Goal: Task Accomplishment & Management: Manage account settings

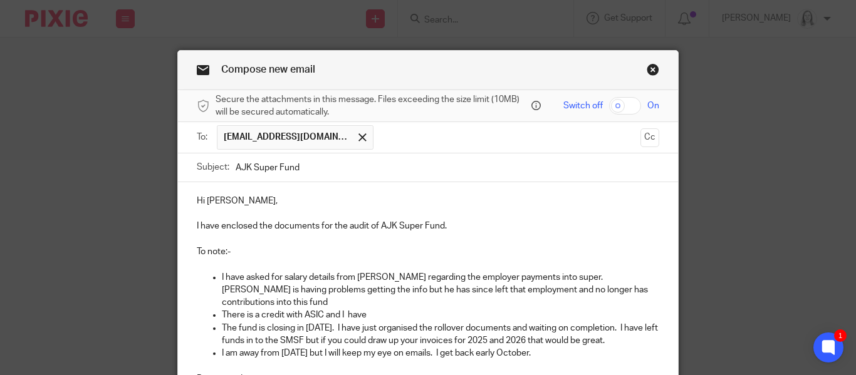
scroll to position [163, 0]
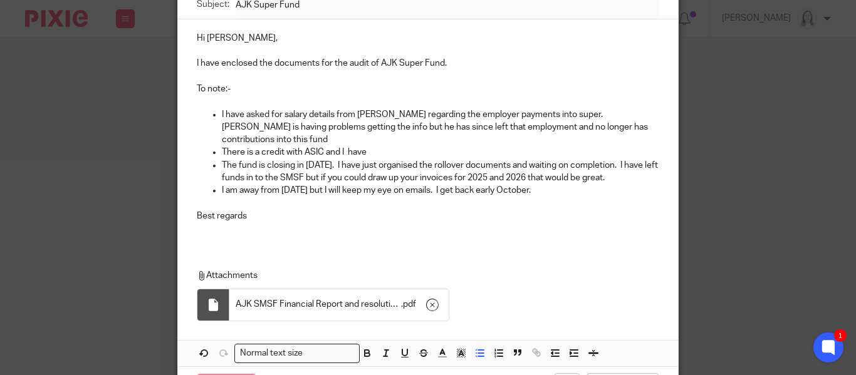
click at [380, 146] on p "There is a credit with ASIC and I have" at bounding box center [440, 152] width 437 height 13
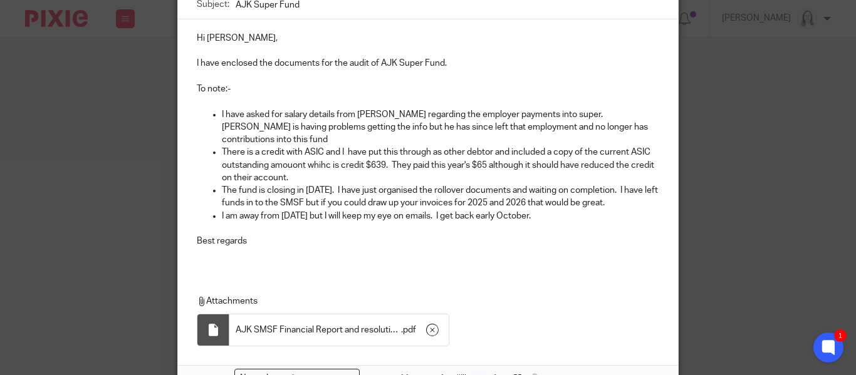
click at [495, 146] on p "There is a credit with ASIC and I have put this through as other debtor and inc…" at bounding box center [440, 165] width 437 height 38
click at [298, 152] on p "There is a credit with ASIC and I have put this through as other debtors and in…" at bounding box center [440, 165] width 437 height 38
click at [325, 152] on p "There is a credit with ASIC and I have put this through as other debtors and in…" at bounding box center [440, 165] width 437 height 38
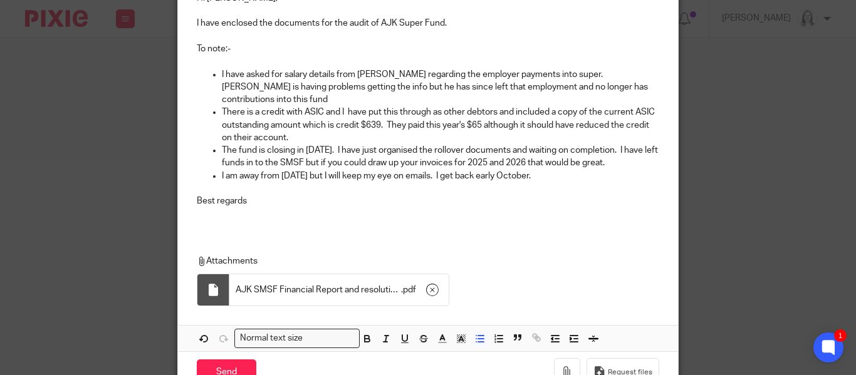
scroll to position [202, 0]
click at [231, 364] on input "Send" at bounding box center [227, 374] width 60 height 27
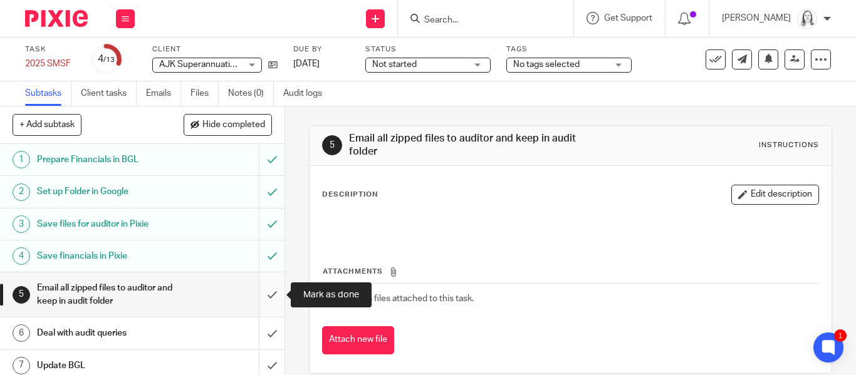
click at [268, 299] on input "submit" at bounding box center [142, 294] width 284 height 44
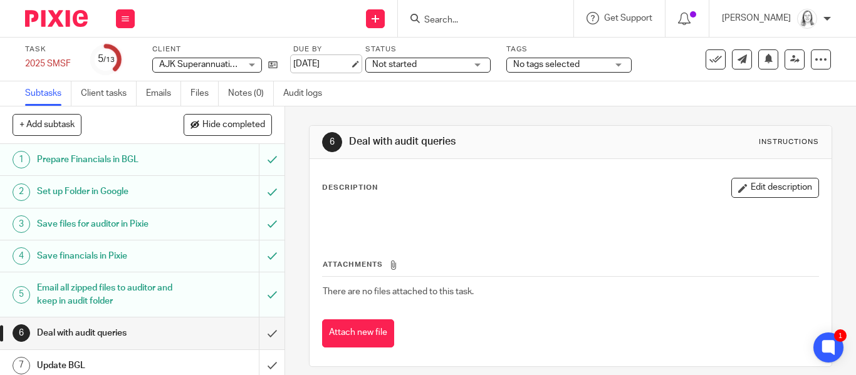
click at [329, 62] on link "20 Mar 2025" at bounding box center [321, 64] width 56 height 13
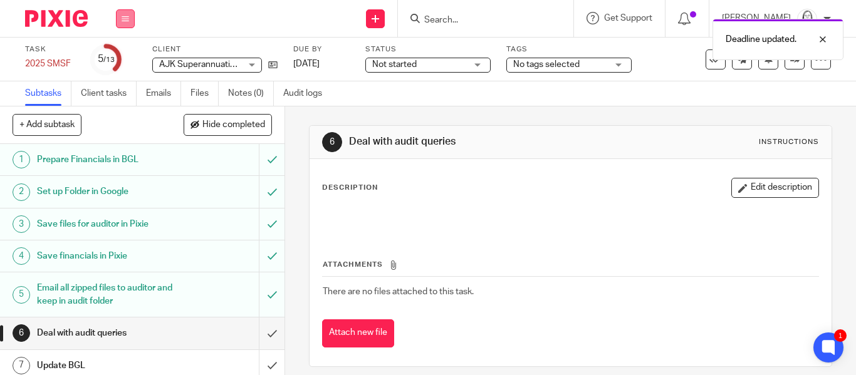
click at [122, 18] on icon at bounding box center [126, 19] width 8 height 8
click at [116, 78] on link "Email" at bounding box center [118, 76] width 21 height 9
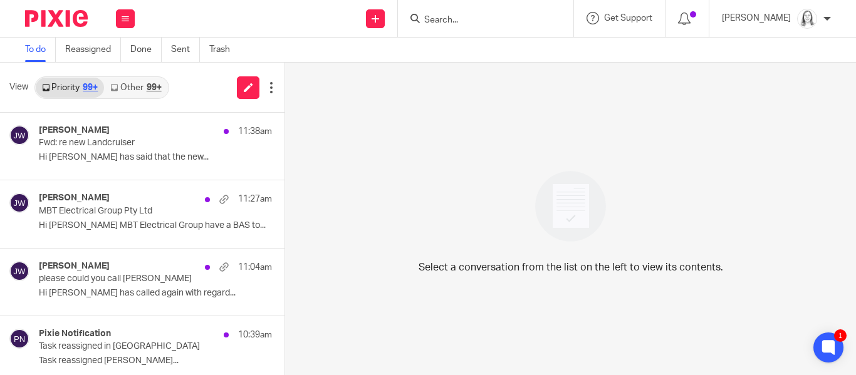
click at [132, 83] on link "Other 99+" at bounding box center [135, 88] width 63 height 20
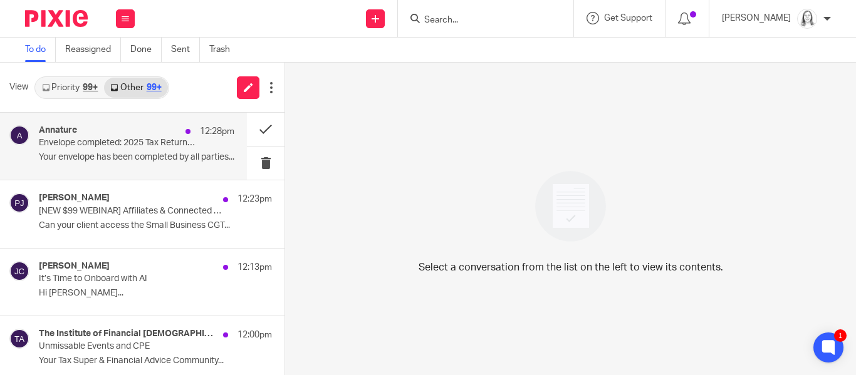
click at [100, 135] on div "Annature 12:28pm" at bounding box center [136, 131] width 195 height 13
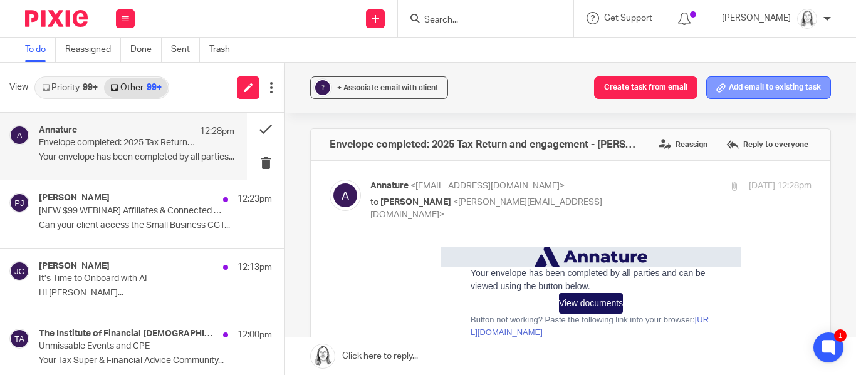
click at [773, 88] on button "Add email to existing task" at bounding box center [768, 87] width 125 height 23
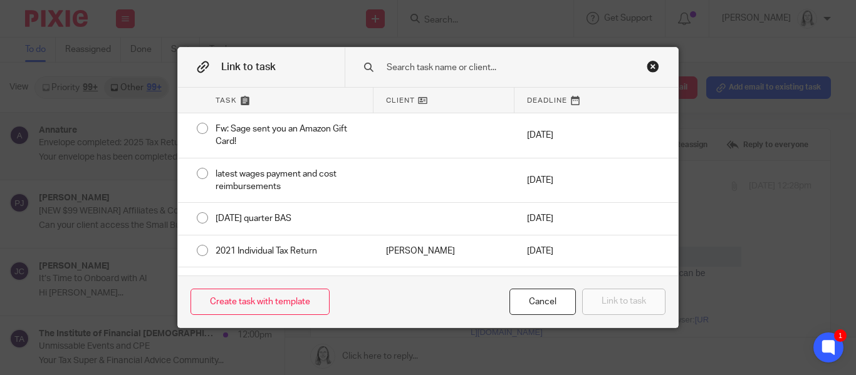
click at [428, 71] on input "text" at bounding box center [508, 68] width 246 height 14
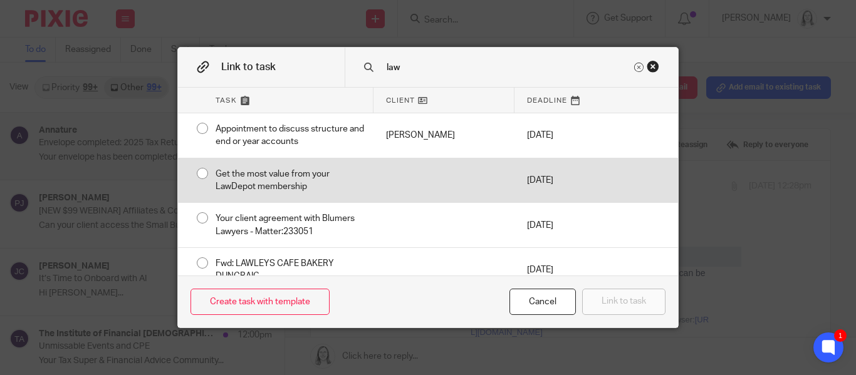
scroll to position [113, 0]
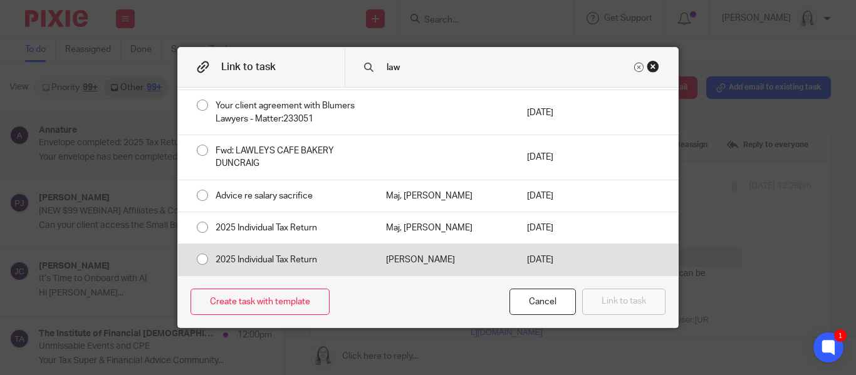
type input "law"
click at [203, 262] on div "2025 Individual Tax Return" at bounding box center [288, 259] width 170 height 31
radio input "true"
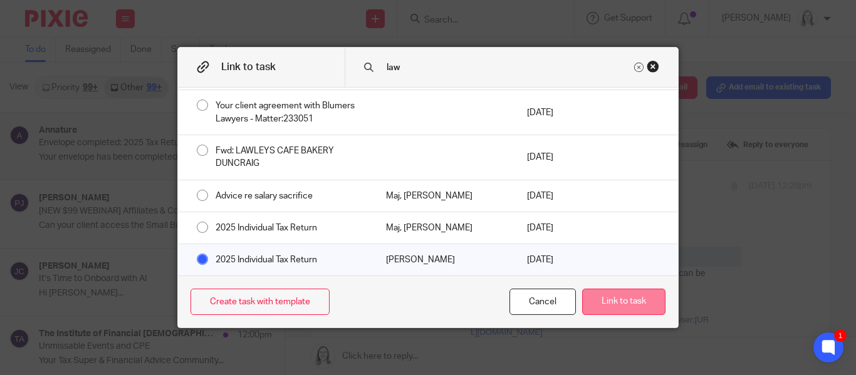
click at [618, 301] on button "Link to task" at bounding box center [623, 302] width 83 height 27
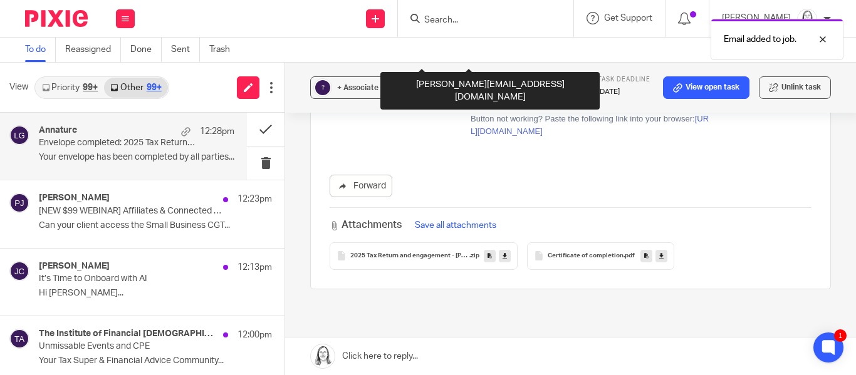
scroll to position [219, 0]
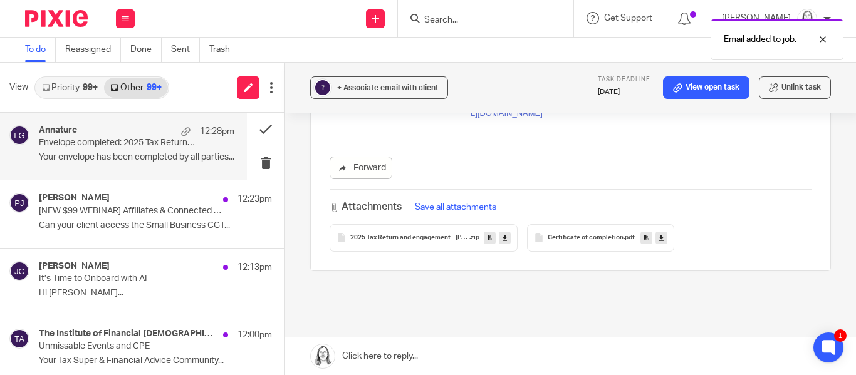
click at [459, 200] on button "Save all attachments" at bounding box center [455, 207] width 89 height 14
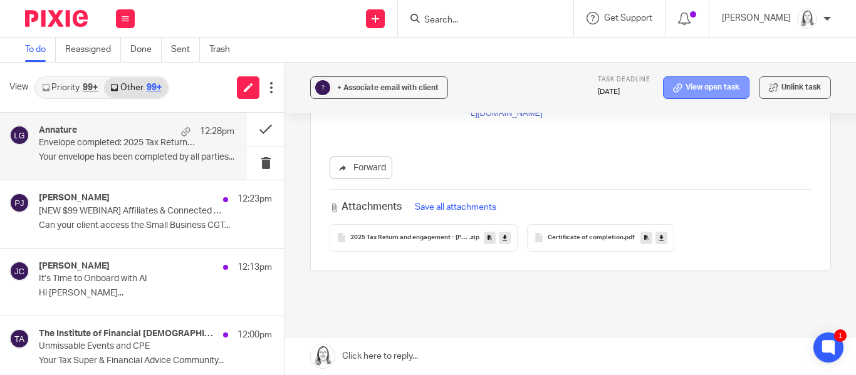
click at [708, 86] on link "View open task" at bounding box center [706, 87] width 86 height 23
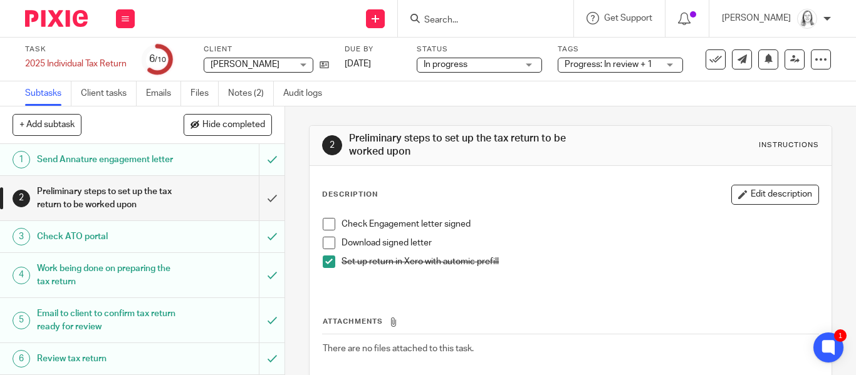
click at [334, 230] on span at bounding box center [329, 224] width 13 height 13
click at [326, 246] on span at bounding box center [329, 243] width 13 height 13
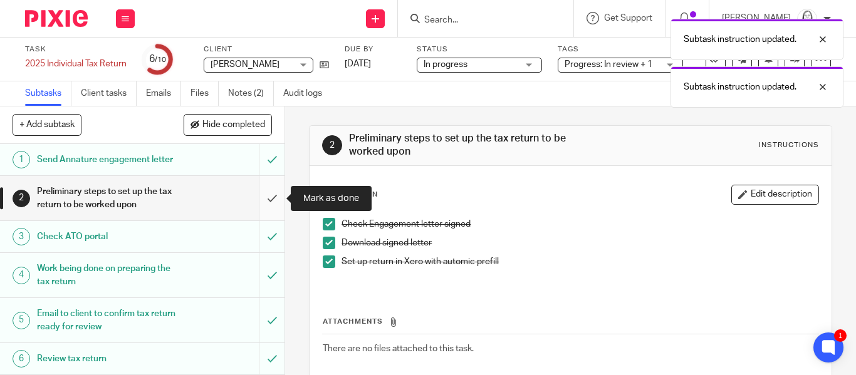
click at [270, 201] on input "submit" at bounding box center [142, 198] width 284 height 44
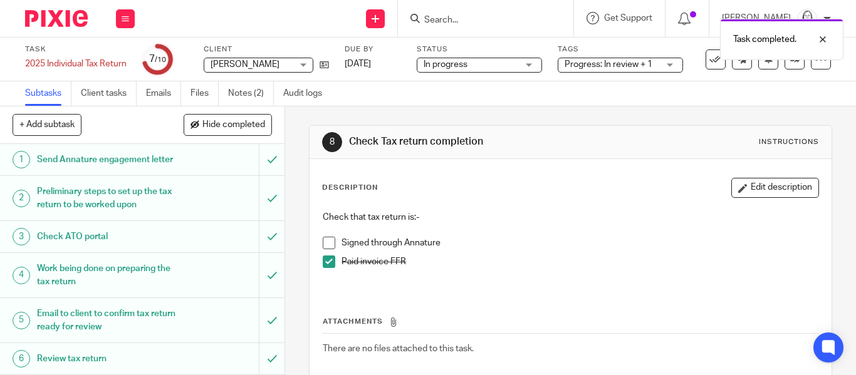
click at [198, 91] on link "Files" at bounding box center [204, 93] width 28 height 24
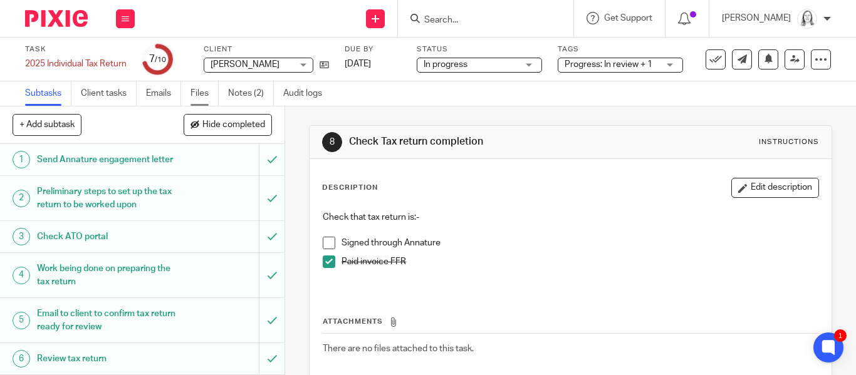
click at [201, 91] on link "Files" at bounding box center [204, 93] width 28 height 24
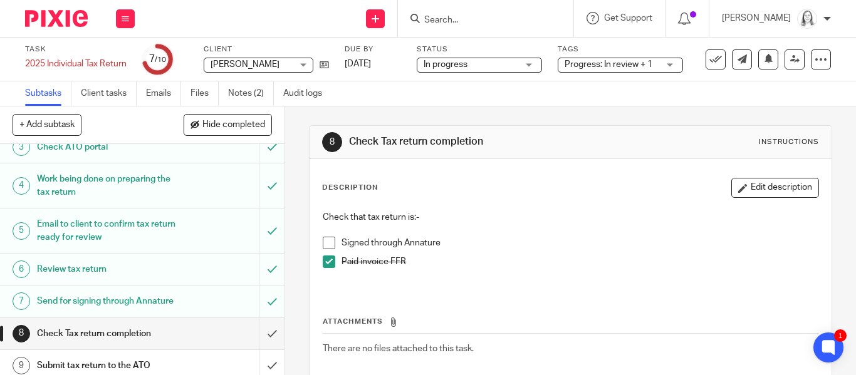
scroll to position [82, 0]
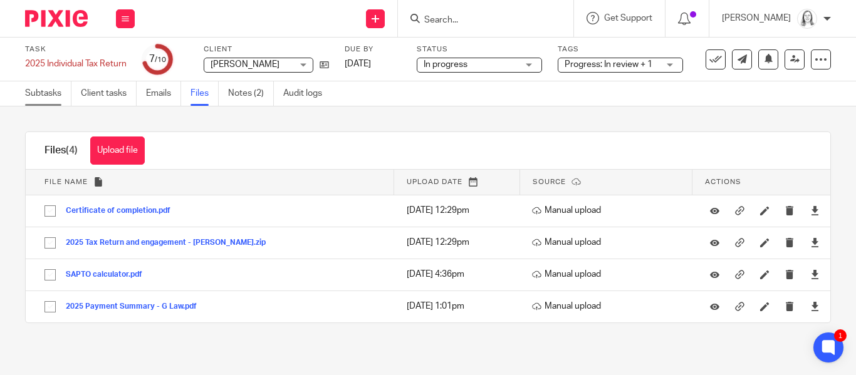
click at [54, 93] on link "Subtasks" at bounding box center [48, 93] width 46 height 24
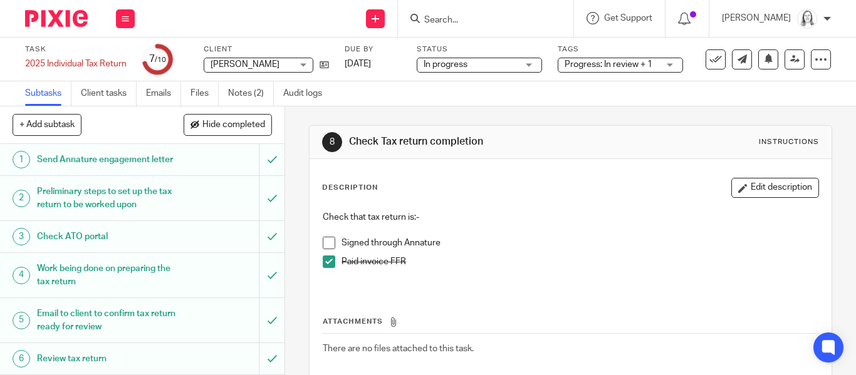
scroll to position [128, 0]
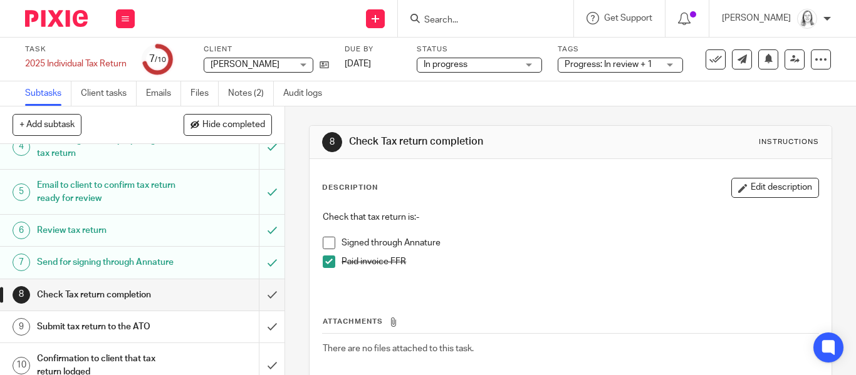
click at [328, 246] on span at bounding box center [329, 243] width 13 height 13
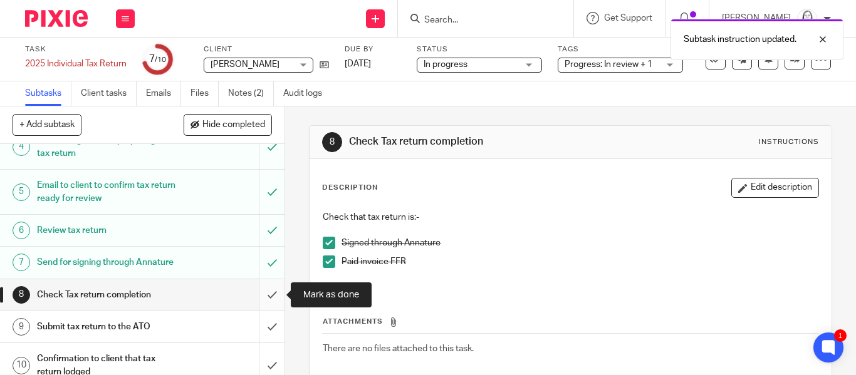
click at [270, 297] on input "submit" at bounding box center [142, 294] width 284 height 31
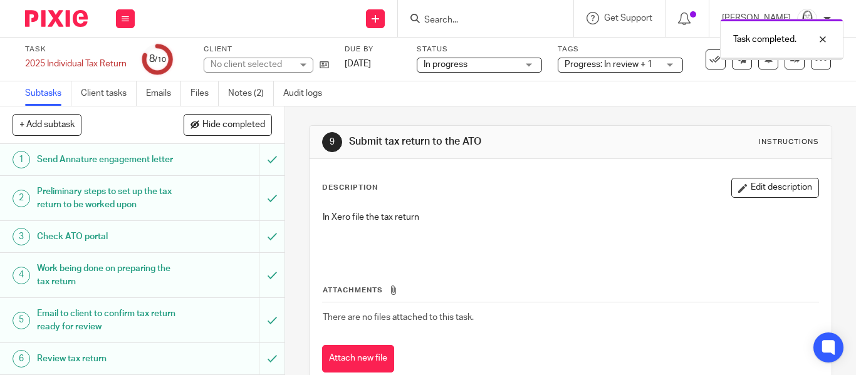
scroll to position [142, 0]
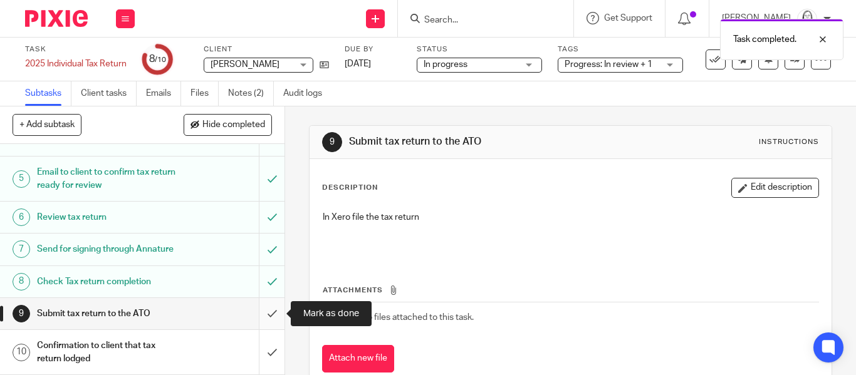
click at [269, 314] on input "submit" at bounding box center [142, 313] width 284 height 31
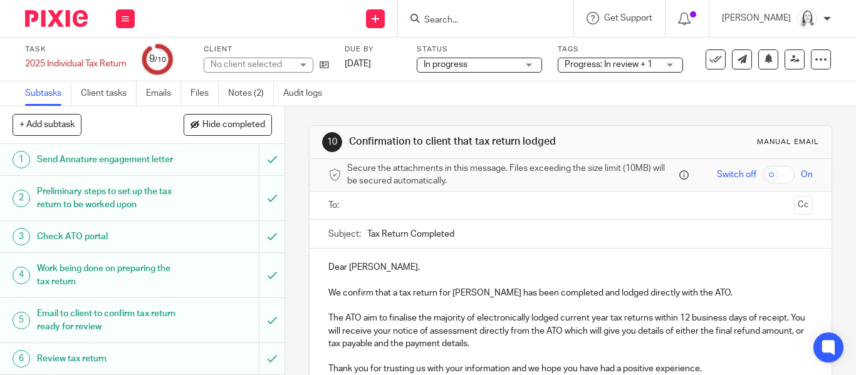
click at [376, 206] on input "text" at bounding box center [569, 206] width 437 height 14
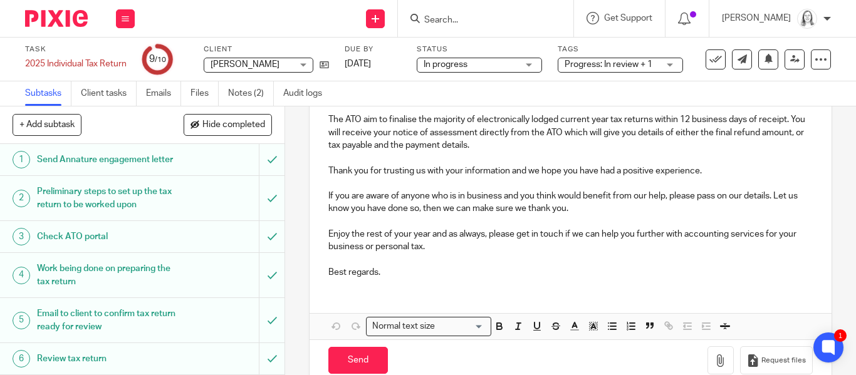
scroll to position [226, 0]
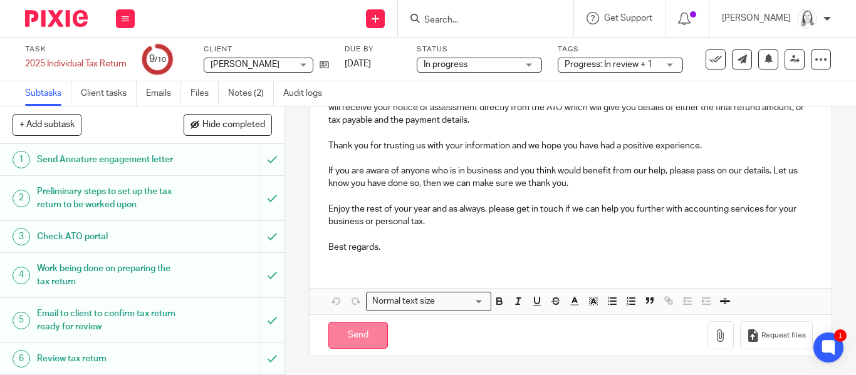
click at [359, 336] on input "Send" at bounding box center [358, 335] width 60 height 27
type input "Sent"
click at [423, 21] on input "Search" at bounding box center [479, 20] width 113 height 11
type input "nice"
click button "submit" at bounding box center [0, 0] width 0 height 0
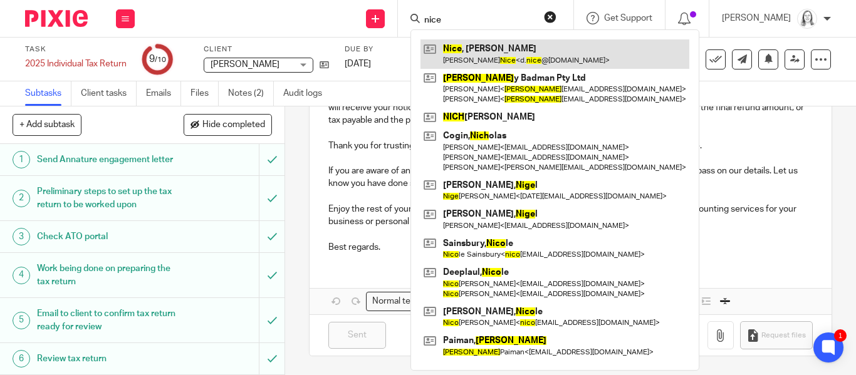
click at [449, 51] on link at bounding box center [554, 53] width 269 height 29
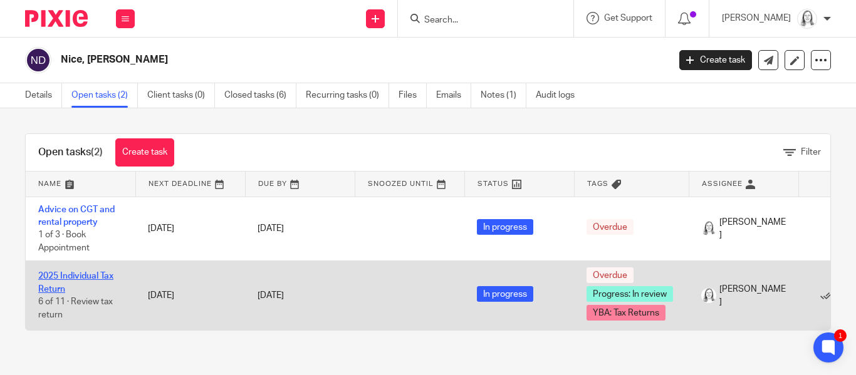
click at [73, 275] on link "2025 Individual Tax Return" at bounding box center [75, 282] width 75 height 21
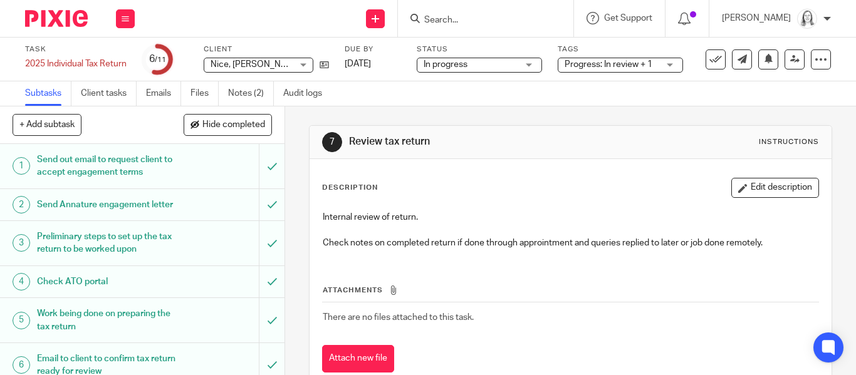
scroll to position [36, 0]
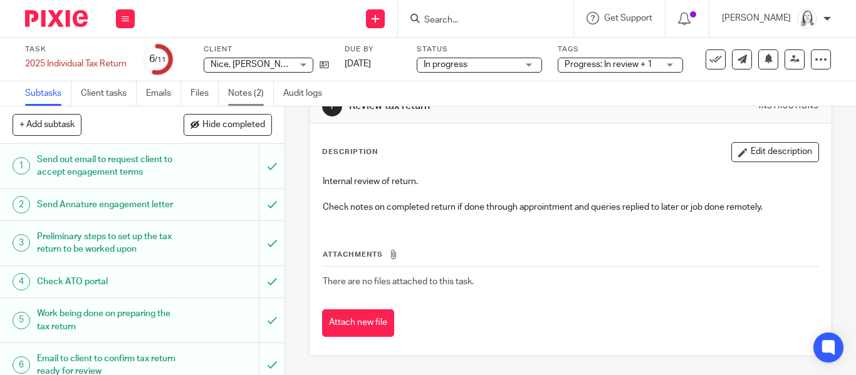
click at [239, 90] on link "Notes (2)" at bounding box center [251, 93] width 46 height 24
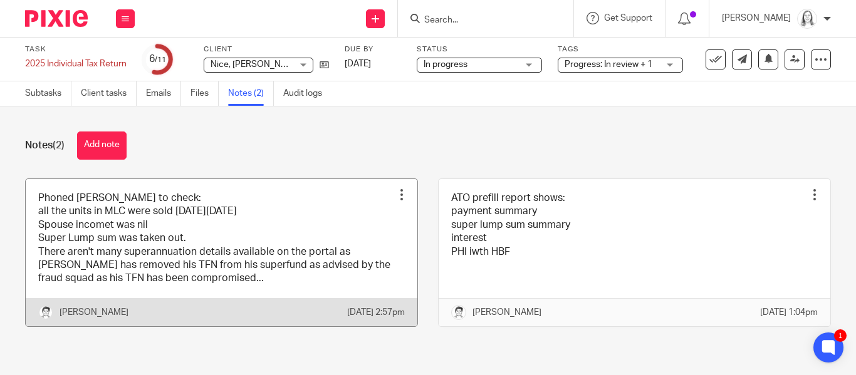
scroll to position [9, 0]
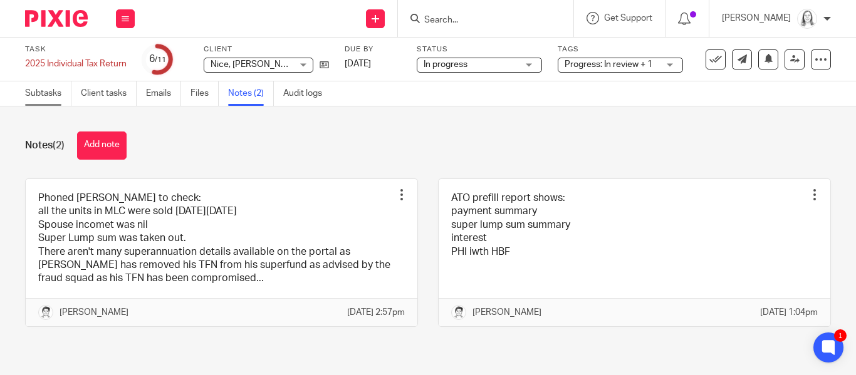
click at [40, 91] on link "Subtasks" at bounding box center [48, 93] width 46 height 24
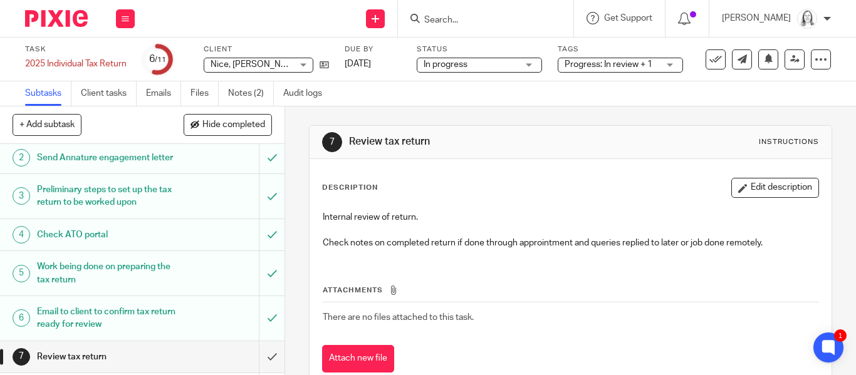
scroll to position [46, 0]
